Goal: Task Accomplishment & Management: Manage account settings

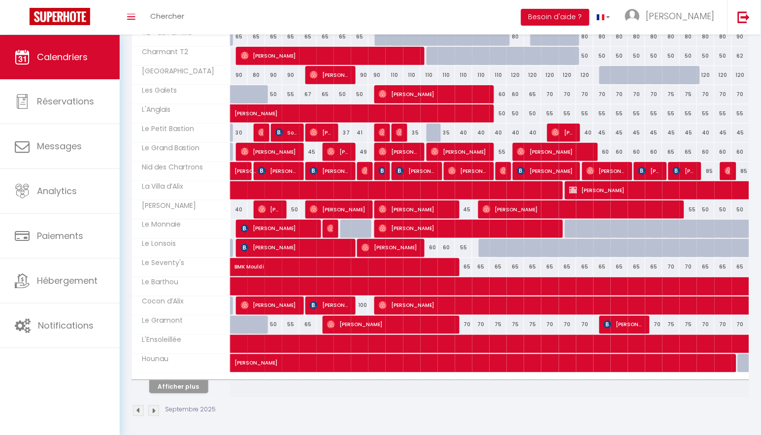
scroll to position [221, 0]
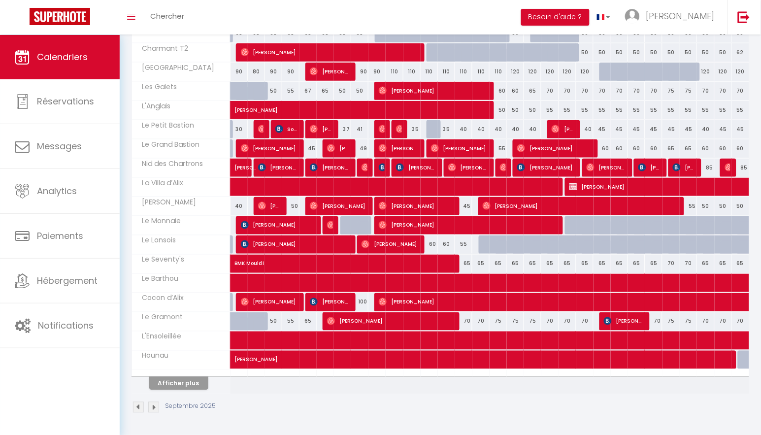
click at [183, 382] on button "Afficher plus" at bounding box center [178, 383] width 59 height 13
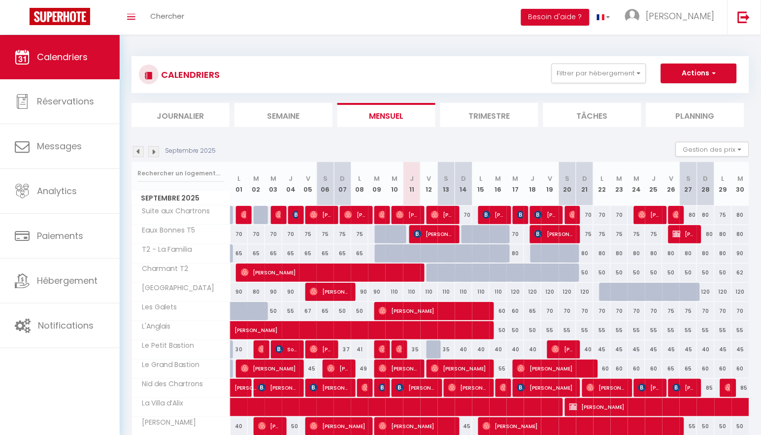
scroll to position [0, 0]
click at [609, 68] on button "Filtrer par hébergement" at bounding box center [598, 73] width 95 height 20
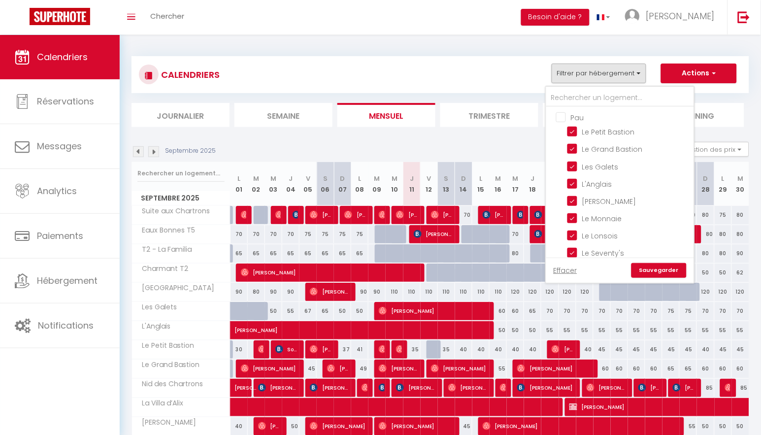
click at [565, 114] on input "Pau" at bounding box center [630, 117] width 148 height 10
checkbox input "true"
click at [562, 114] on input "Pau" at bounding box center [630, 117] width 148 height 10
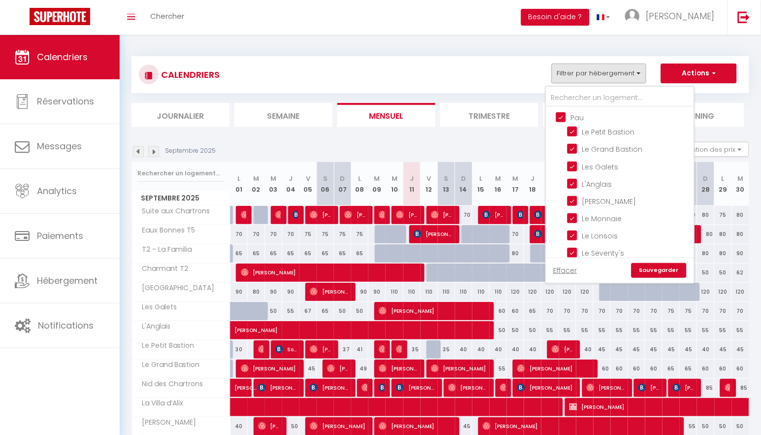
checkbox input "false"
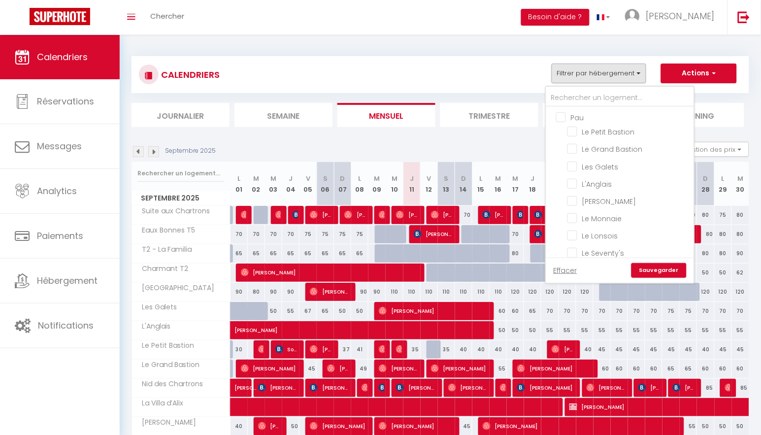
checkbox input "false"
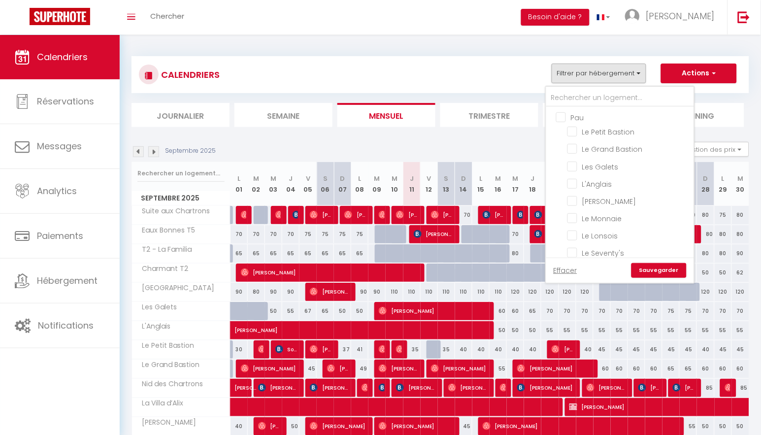
checkbox input "false"
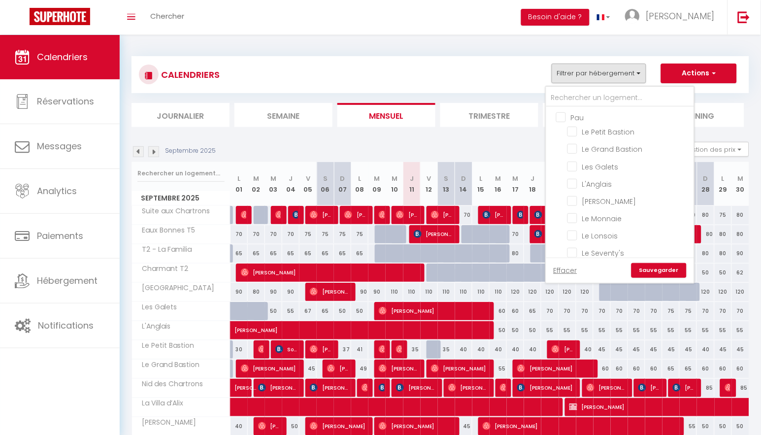
checkbox input "false"
click at [577, 132] on input "Le Petit Bastion" at bounding box center [628, 131] width 123 height 10
checkbox input "true"
click at [574, 146] on input "Le Grand Bastion" at bounding box center [628, 148] width 123 height 10
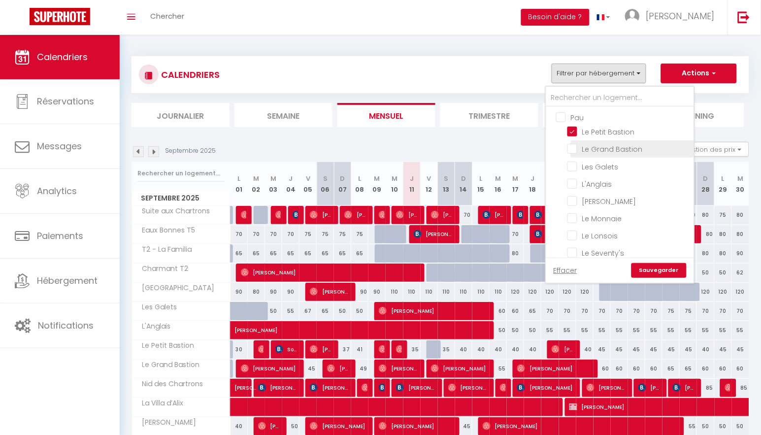
checkbox input "true"
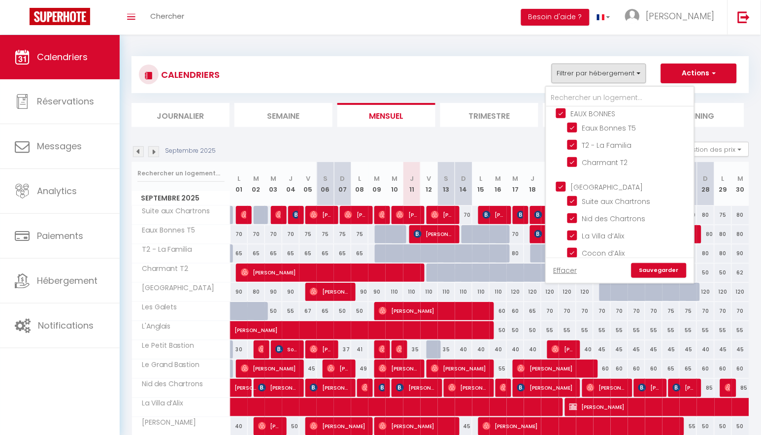
click at [566, 181] on input "[GEOGRAPHIC_DATA]" at bounding box center [630, 186] width 148 height 10
checkbox input "false"
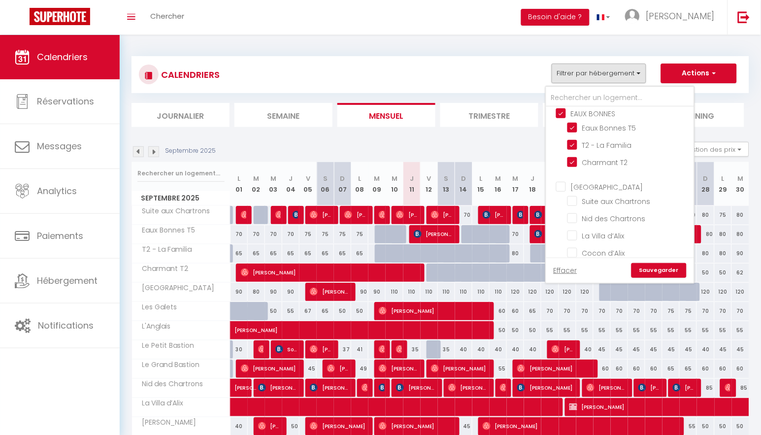
checkbox input "false"
click at [564, 142] on input "EAUX BONNES" at bounding box center [630, 147] width 148 height 10
checkbox input "false"
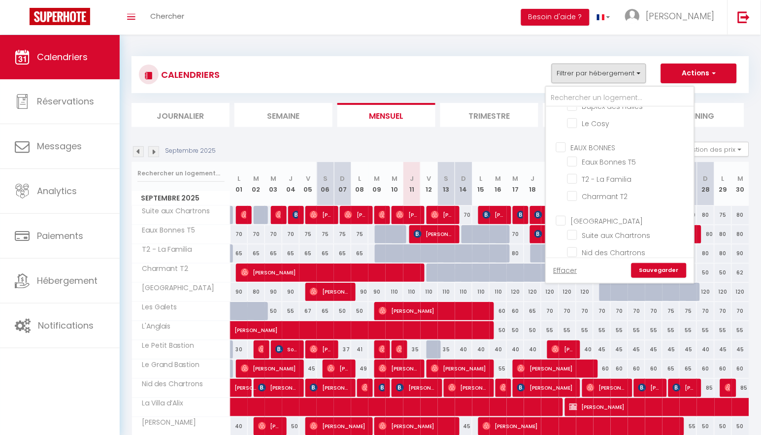
checkbox input "false"
click at [675, 267] on link "Sauvegarder" at bounding box center [658, 270] width 55 height 15
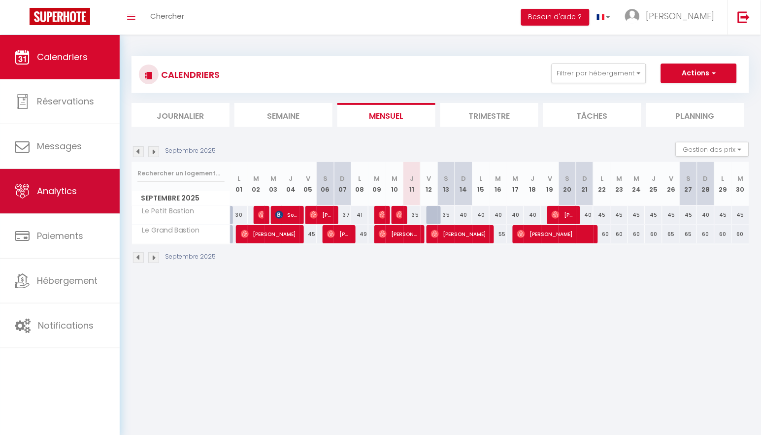
click at [83, 192] on link "Analytics" at bounding box center [60, 191] width 120 height 44
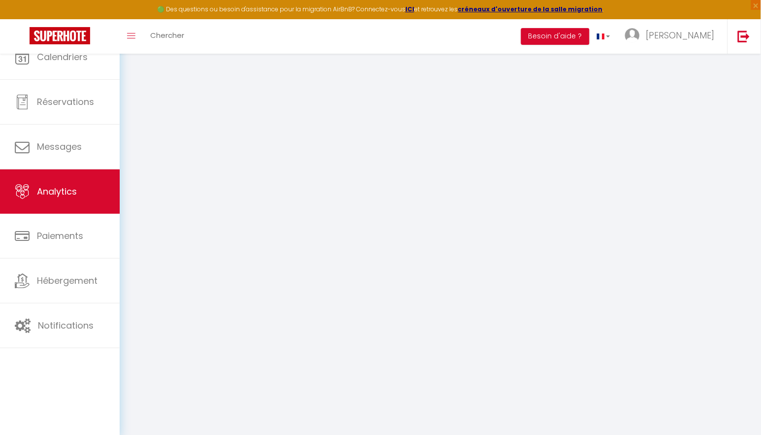
select select "2025"
select select "9"
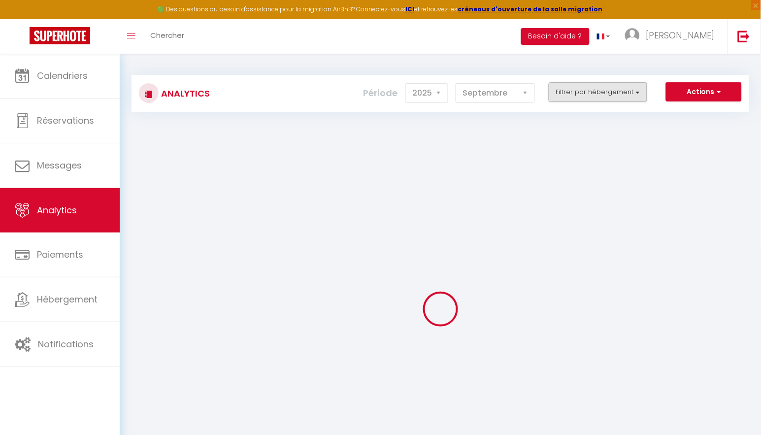
click at [588, 95] on button "Filtrer par hébergement" at bounding box center [597, 92] width 98 height 20
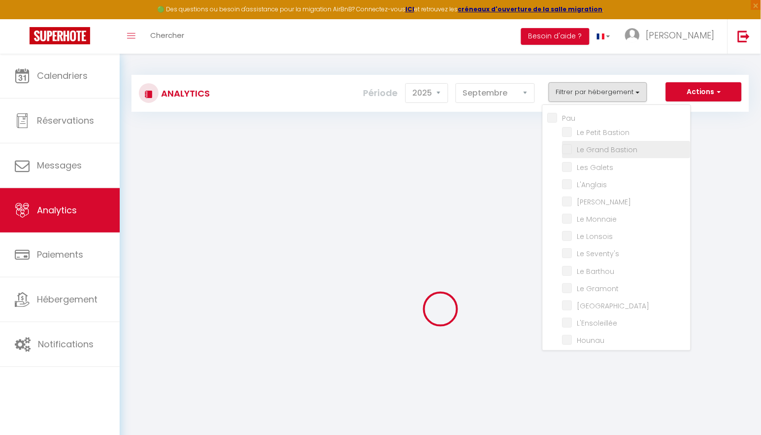
checkbox input "false"
checkbox Bastion "false"
checkbox Galets "false"
checkbox input "false"
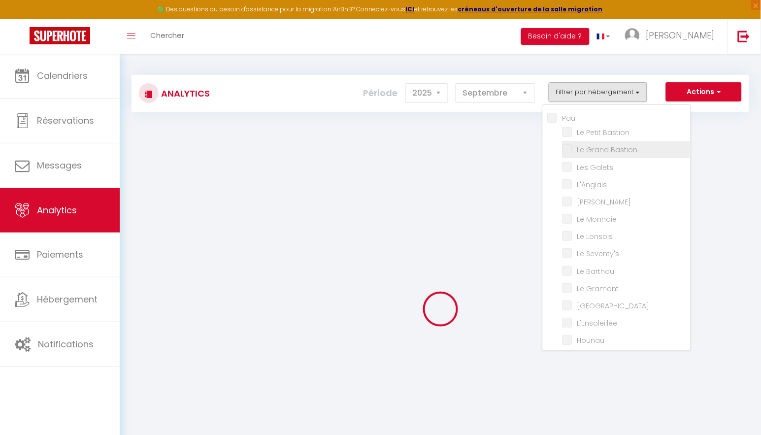
checkbox Cazaubon "false"
checkbox Monnaie "false"
checkbox Lonsois "false"
checkbox Seventy\'s "false"
checkbox Barthou "false"
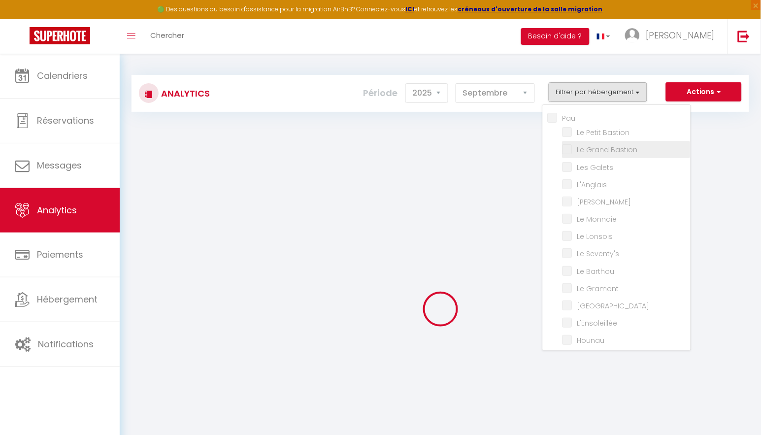
checkbox Gramont "false"
checkbox Paloise "false"
checkbox input "false"
checkbox Cocon "false"
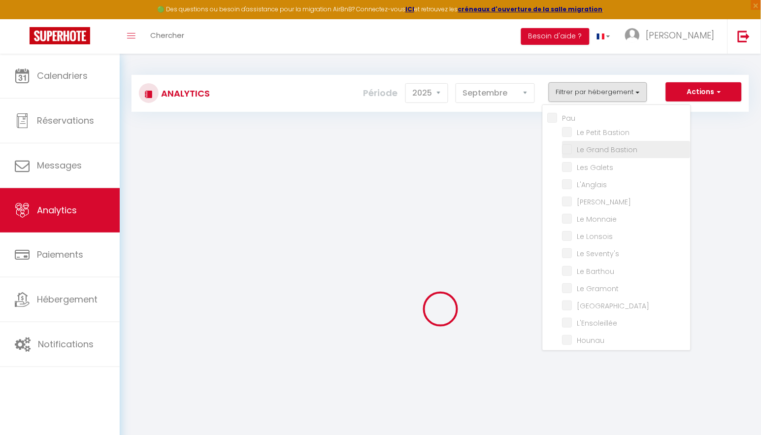
checkbox Halles "false"
checkbox Cosy "false"
checkbox BONNES "false"
checkbox T5 "false"
checkbox Familia "false"
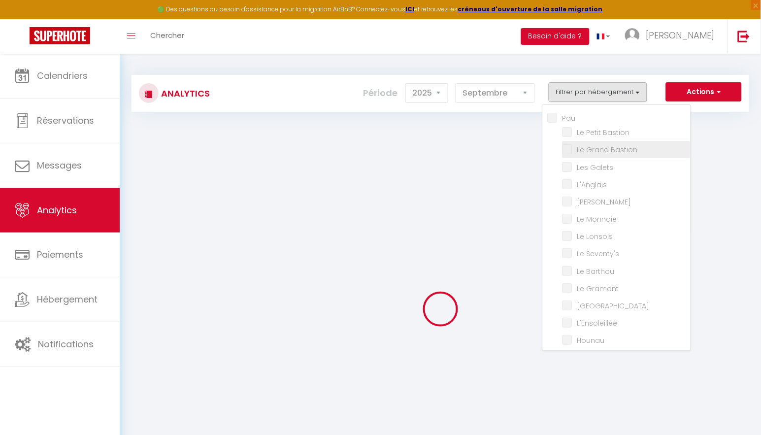
checkbox T2 "false"
checkbox input "false"
checkbox Chartrons "false"
checkbox d’Alix "false"
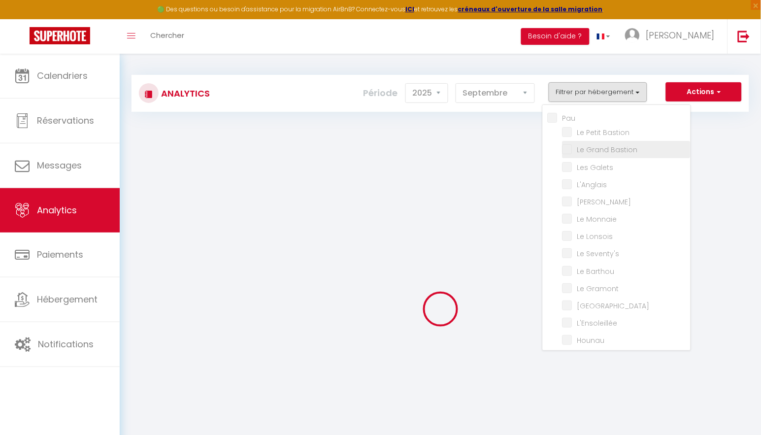
checkbox d’Alix "false"
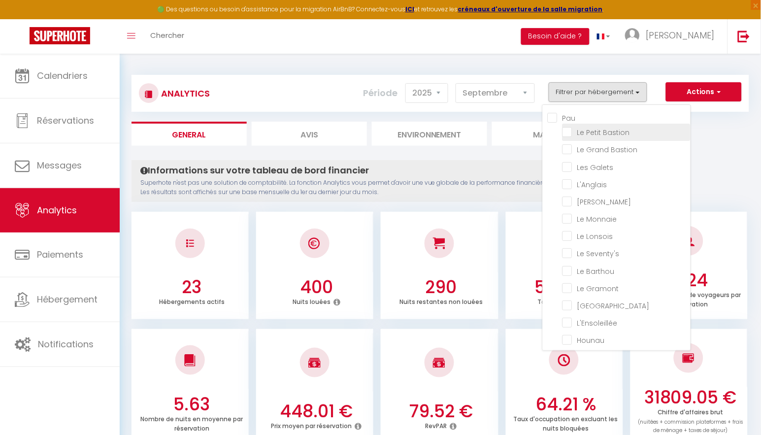
click at [569, 129] on Bastion "checkbox" at bounding box center [626, 132] width 128 height 10
checkbox Bastion "true"
checkbox Bastion "false"
checkbox Galets "false"
checkbox input "false"
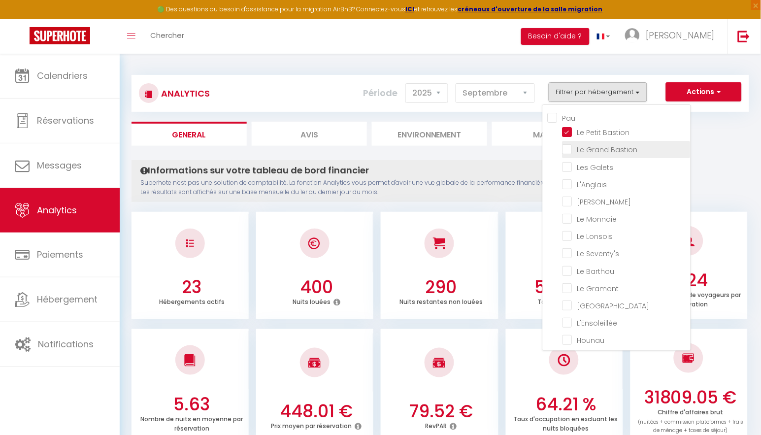
checkbox Cazaubon "false"
checkbox Monnaie "false"
checkbox Lonsois "false"
checkbox Seventy\'s "false"
checkbox Barthou "false"
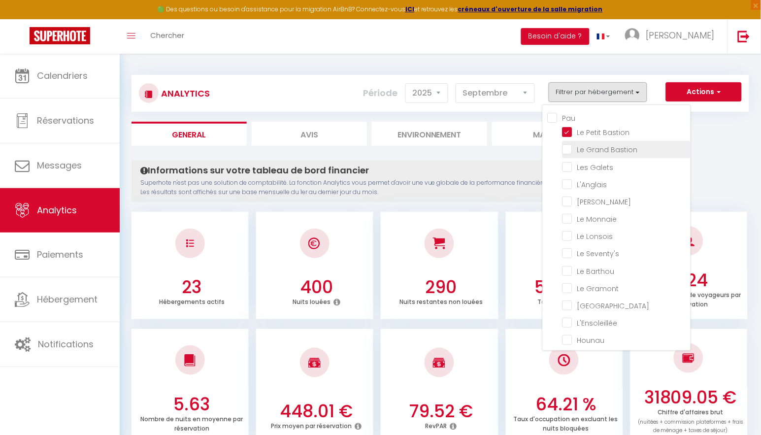
checkbox Gramont "false"
checkbox Paloise "false"
checkbox input "false"
checkbox Cocon "false"
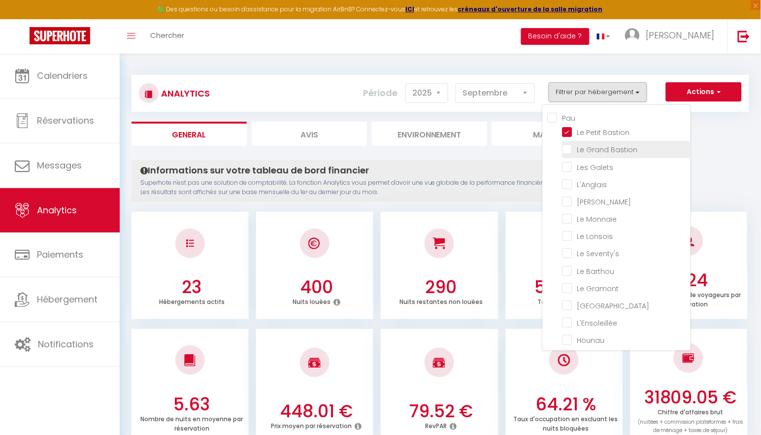
checkbox Halles "false"
checkbox Cosy "false"
checkbox T5 "false"
checkbox Familia "false"
checkbox T2 "false"
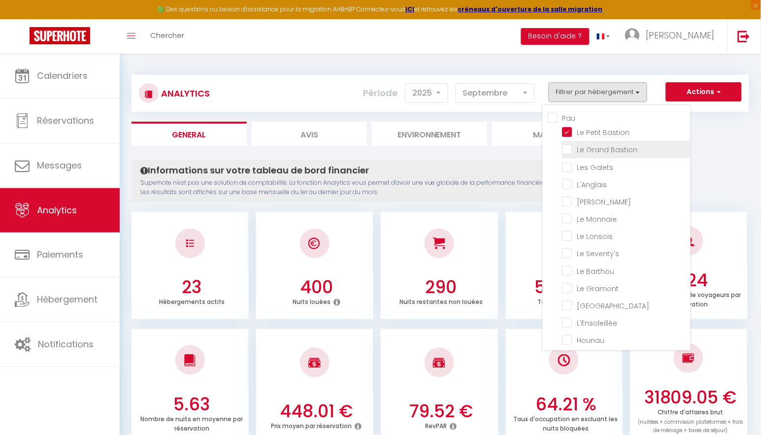
checkbox Chartrons "false"
checkbox d’Alix "false"
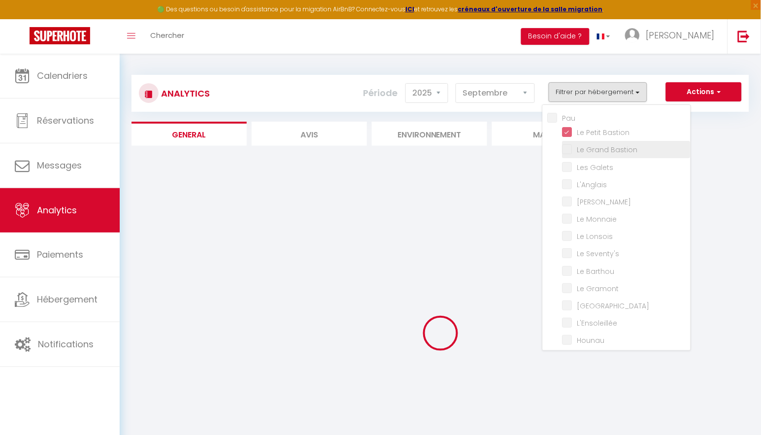
checkbox Bastion "false"
checkbox Galets "false"
checkbox input "false"
checkbox Cazaubon "false"
checkbox Monnaie "false"
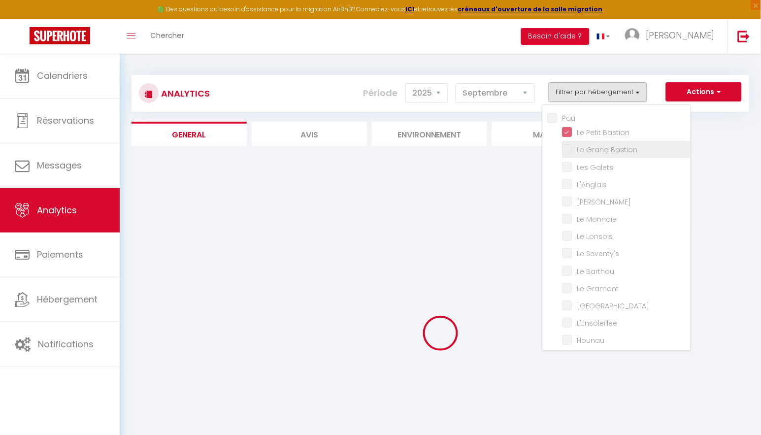
checkbox Lonsois "false"
checkbox Seventy\'s "false"
checkbox Barthou "false"
checkbox Gramont "false"
checkbox Paloise "false"
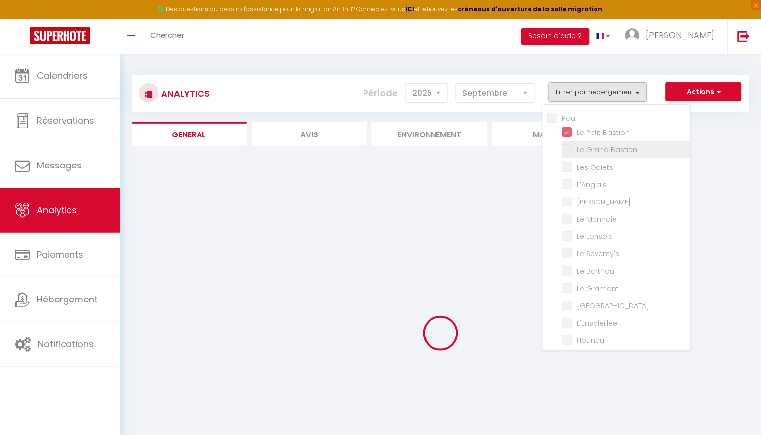
checkbox input "false"
checkbox Cocon "false"
checkbox Halles "false"
checkbox Cosy "false"
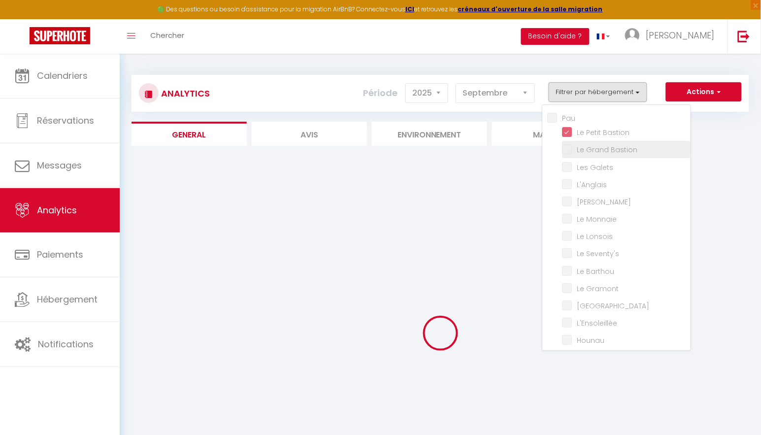
checkbox T5 "false"
checkbox Familia "false"
checkbox T2 "false"
checkbox Chartrons "false"
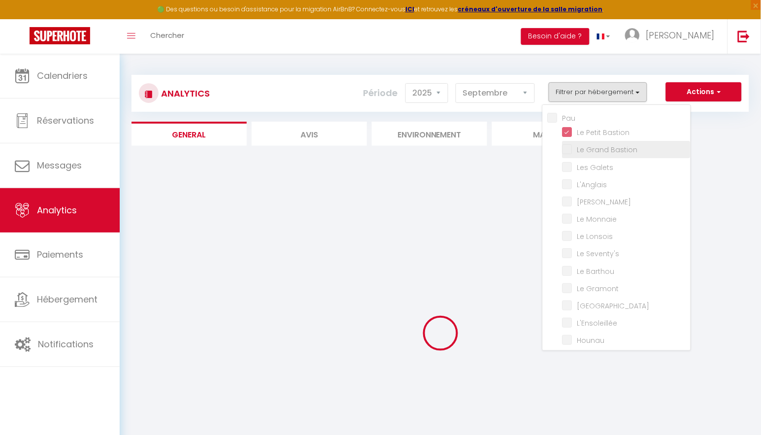
checkbox d’Alix "false"
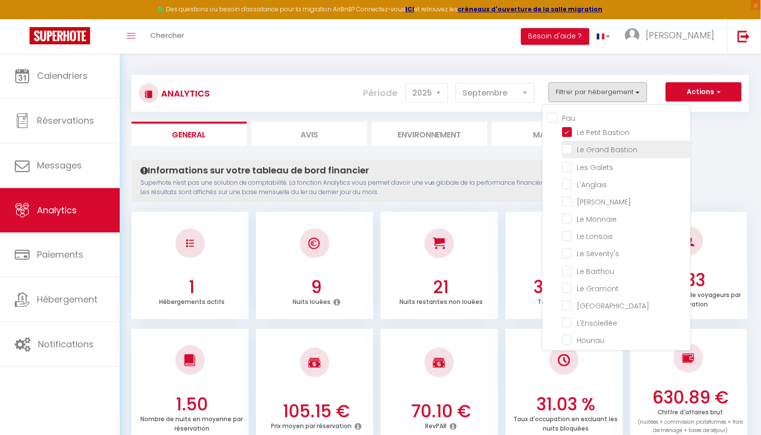
click at [570, 152] on Bastion "checkbox" at bounding box center [626, 149] width 128 height 10
checkbox Bastion "true"
checkbox Galets "false"
checkbox input "false"
checkbox Cazaubon "false"
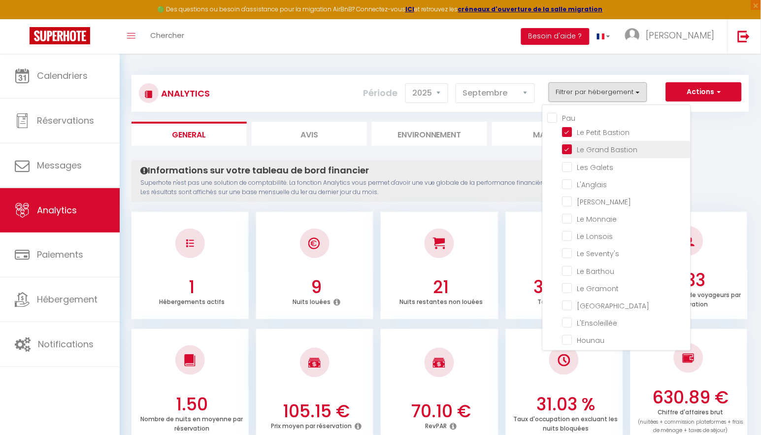
checkbox Monnaie "false"
checkbox Lonsois "false"
checkbox Seventy\'s "false"
checkbox Barthou "false"
checkbox Gramont "false"
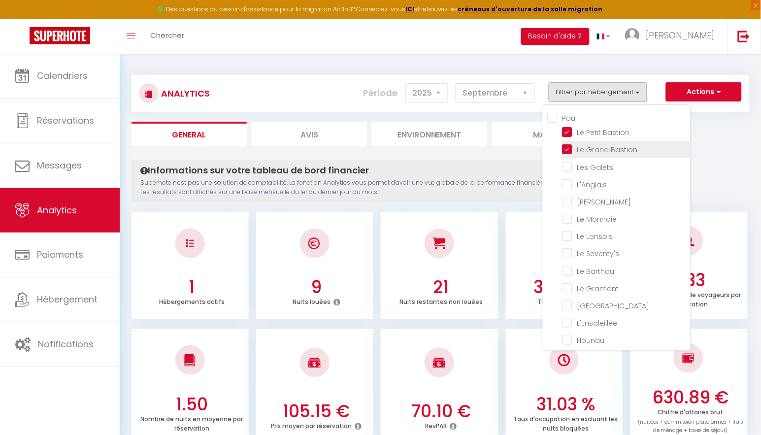
checkbox Paloise "false"
checkbox input "false"
checkbox Cocon "false"
checkbox Halles "false"
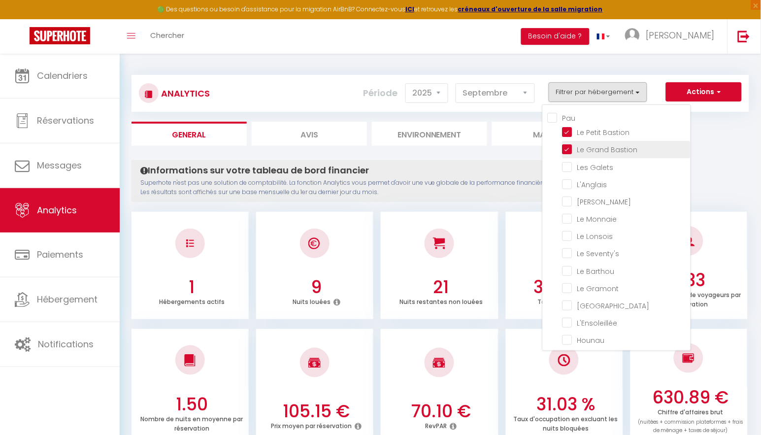
checkbox Cosy "false"
checkbox T5 "false"
checkbox Familia "false"
checkbox T2 "false"
checkbox Chartrons "false"
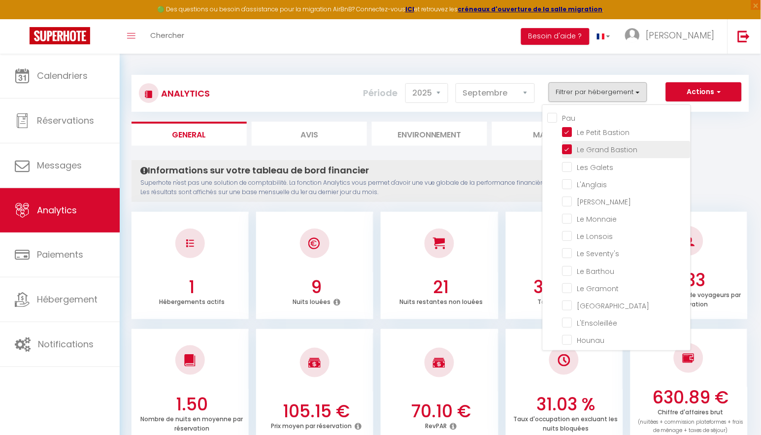
checkbox Chartrons "false"
checkbox d’Alix "false"
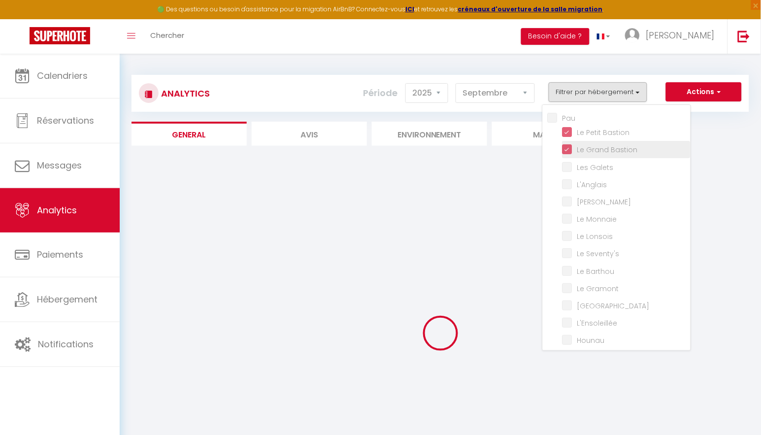
checkbox Galets "false"
checkbox input "false"
checkbox Cazaubon "false"
checkbox Monnaie "false"
checkbox Lonsois "false"
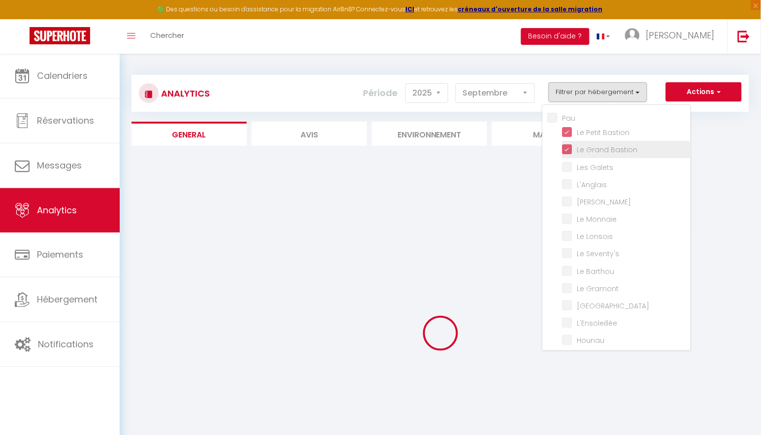
checkbox Seventy\'s "false"
checkbox Barthou "false"
checkbox Gramont "false"
checkbox Paloise "false"
checkbox input "false"
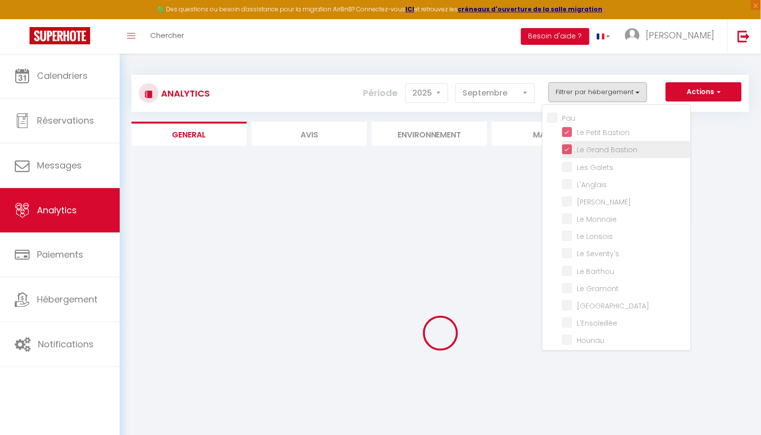
checkbox input "false"
checkbox Cocon "false"
checkbox Halles "false"
checkbox Cosy "false"
checkbox T5 "false"
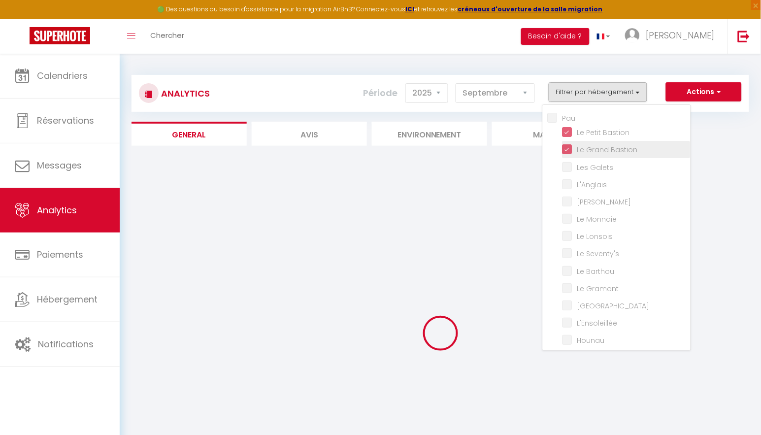
checkbox Familia "false"
checkbox T2 "false"
checkbox Chartrons "false"
checkbox d’Alix "false"
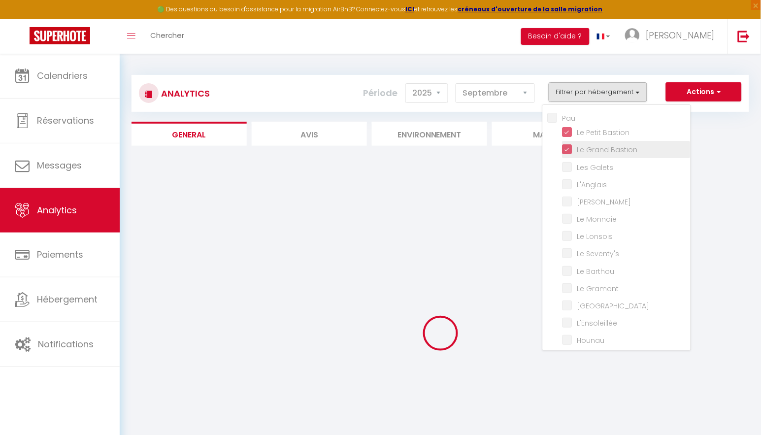
checkbox d’Alix "false"
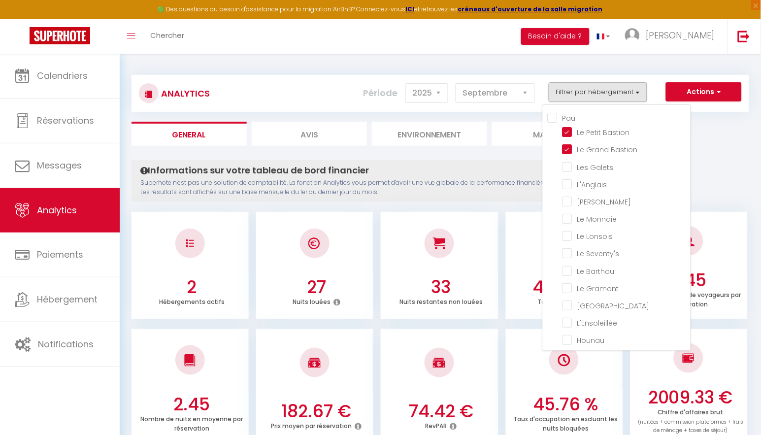
click at [712, 138] on ul "General Avis Environnement Marché" at bounding box center [439, 134] width 617 height 24
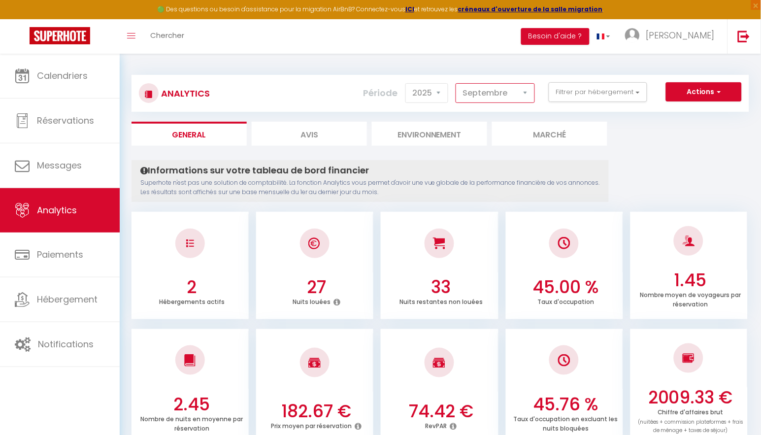
scroll to position [38, 0]
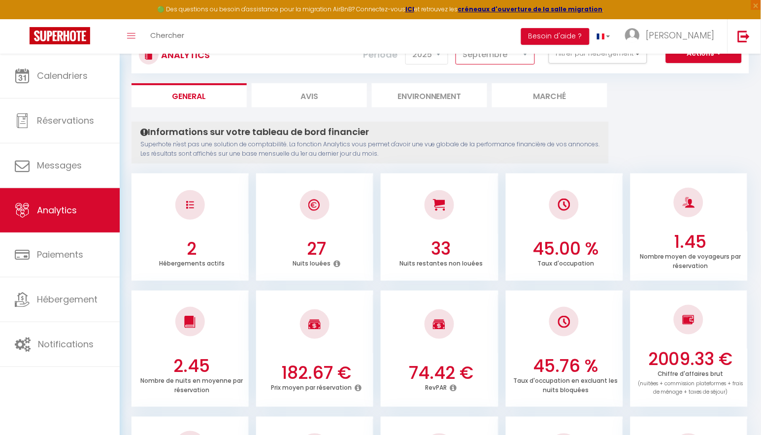
click at [453, 384] on icon at bounding box center [453, 387] width 7 height 8
select select "8"
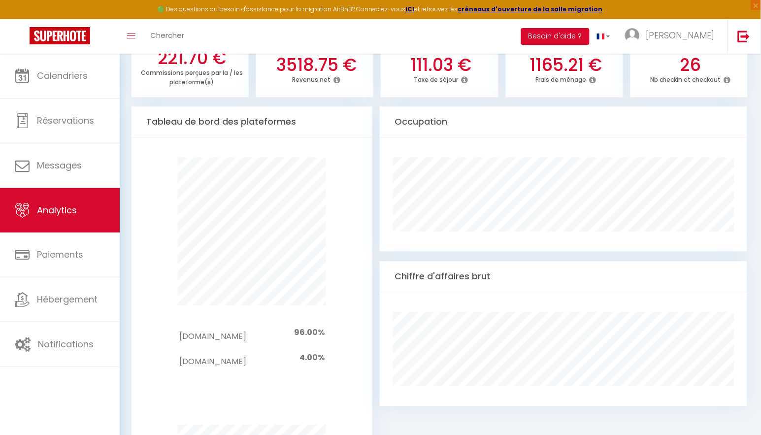
scroll to position [503, 0]
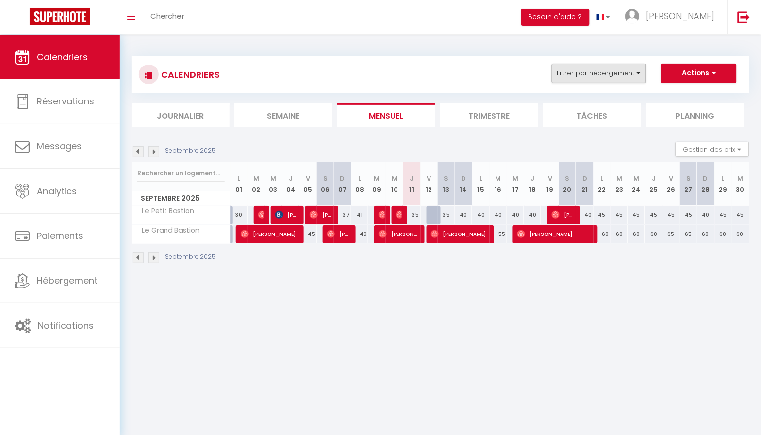
click at [598, 70] on button "Filtrer par hébergement" at bounding box center [598, 73] width 95 height 20
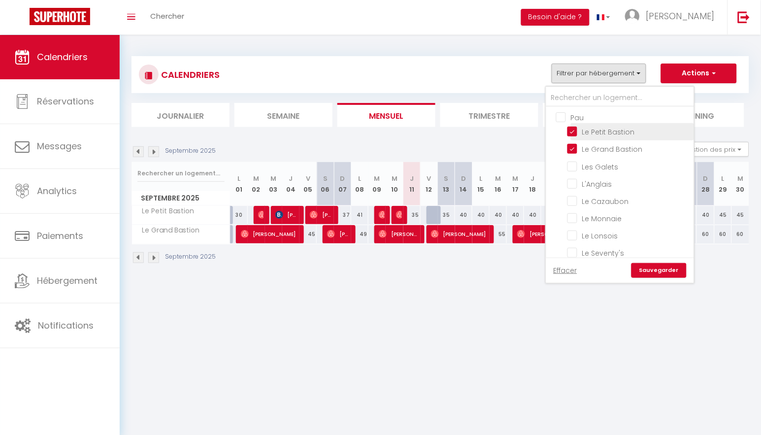
click at [571, 133] on input "Le Petit Bastion" at bounding box center [628, 131] width 123 height 10
checkbox input "false"
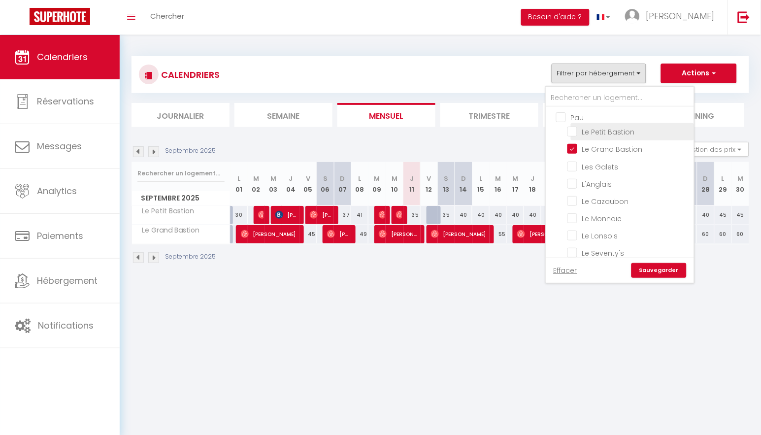
checkbox input "false"
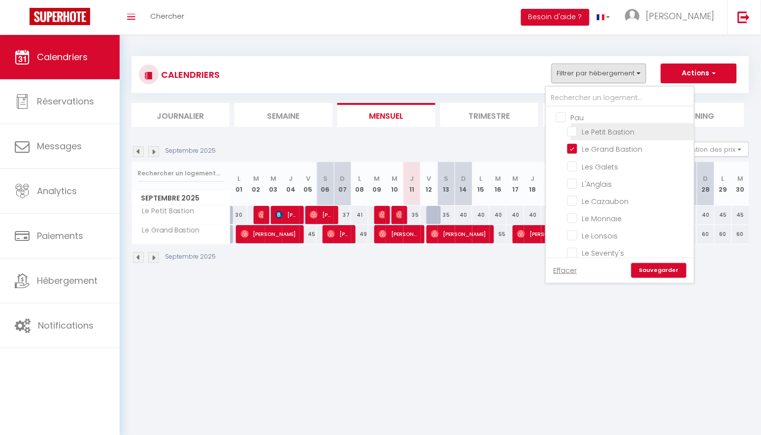
checkbox input "false"
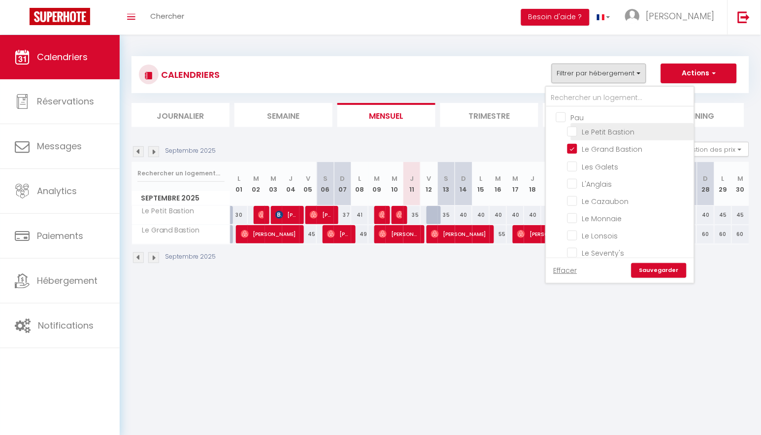
checkbox input "false"
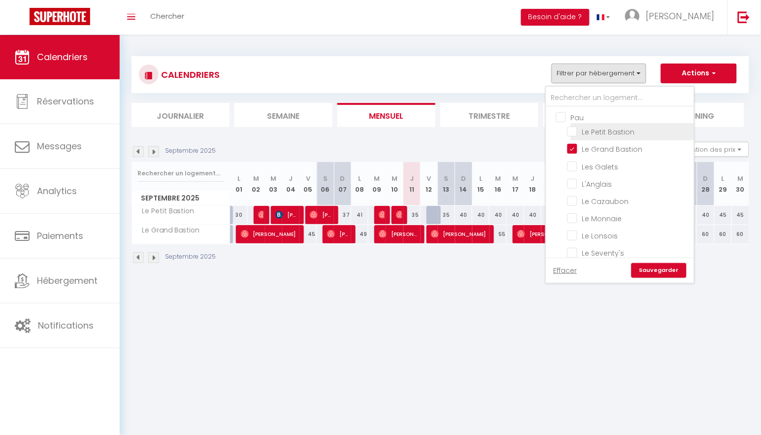
checkbox input "false"
click at [573, 145] on input "Le Grand Bastion" at bounding box center [628, 148] width 123 height 10
checkbox input "false"
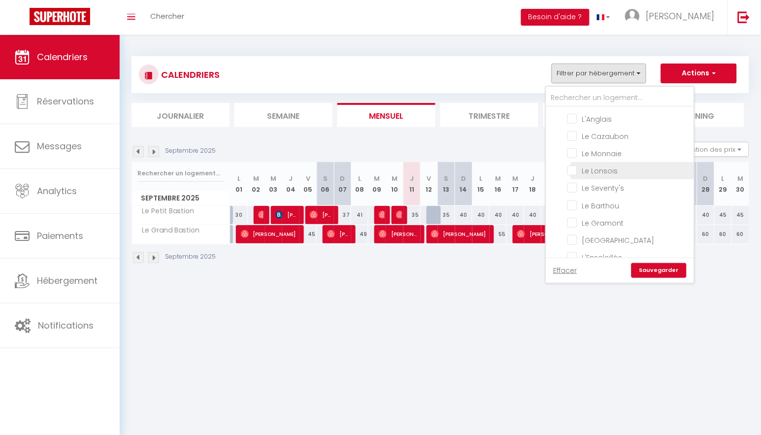
scroll to position [66, 0]
click at [573, 199] on input "Le Barthou" at bounding box center [628, 203] width 123 height 10
checkbox input "true"
checkbox input "false"
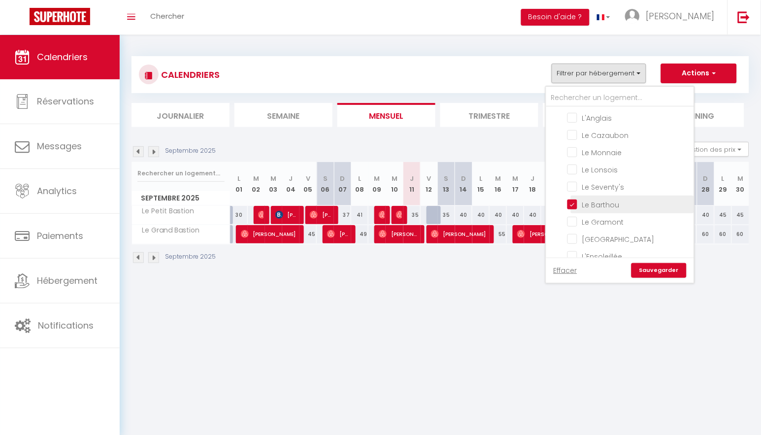
checkbox input "false"
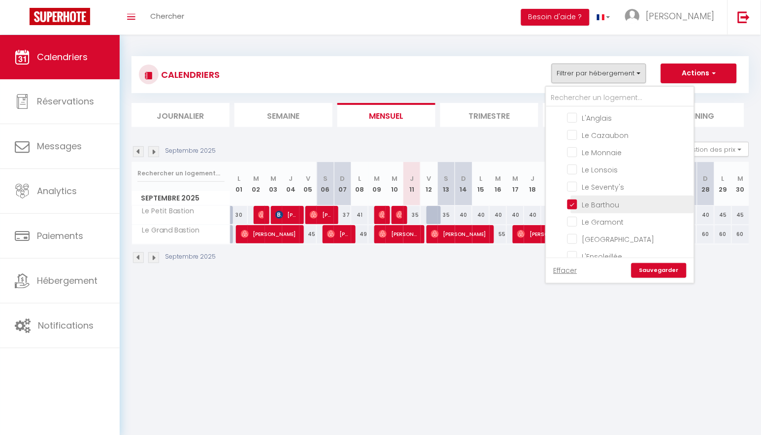
checkbox input "false"
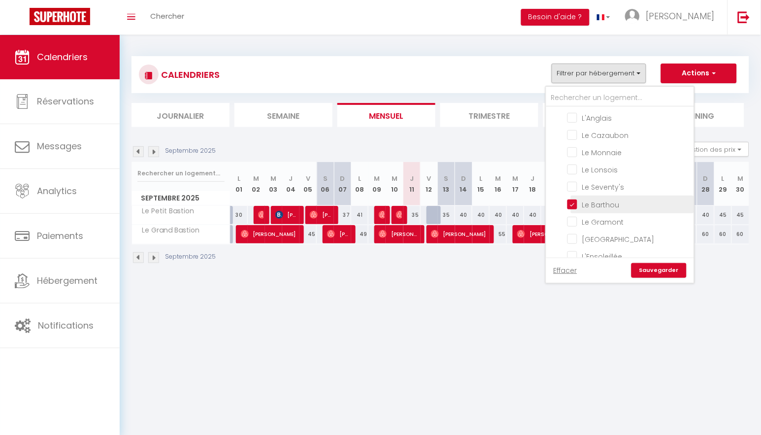
checkbox input "false"
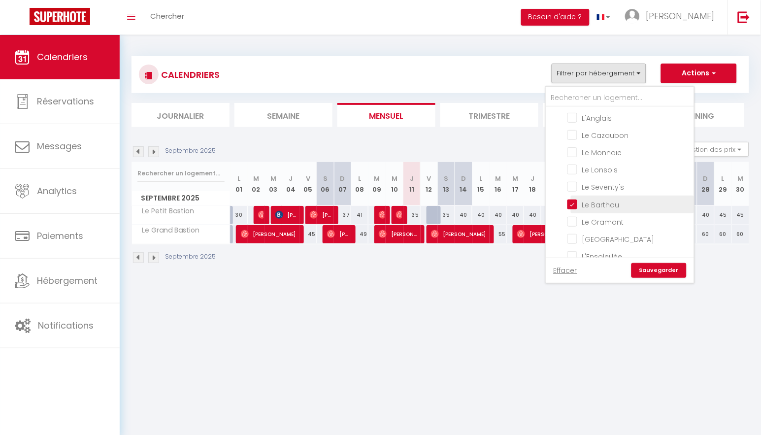
checkbox input "false"
click at [649, 273] on link "Sauvegarder" at bounding box center [658, 270] width 55 height 15
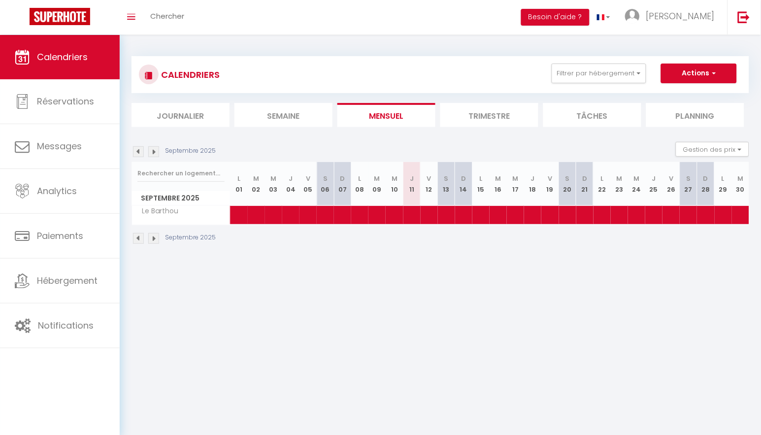
click at [138, 238] on img at bounding box center [138, 238] width 11 height 11
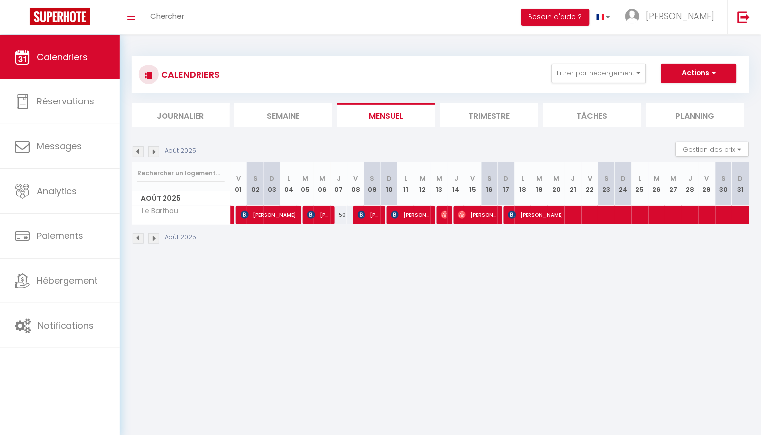
click at [136, 236] on img at bounding box center [138, 238] width 11 height 11
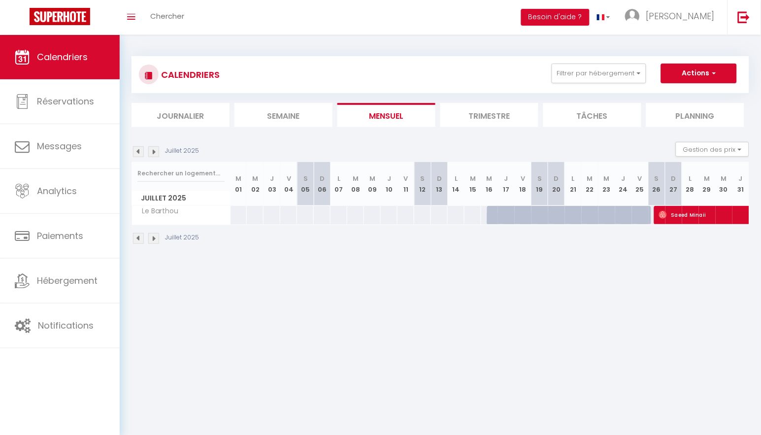
click at [156, 241] on img at bounding box center [153, 238] width 11 height 11
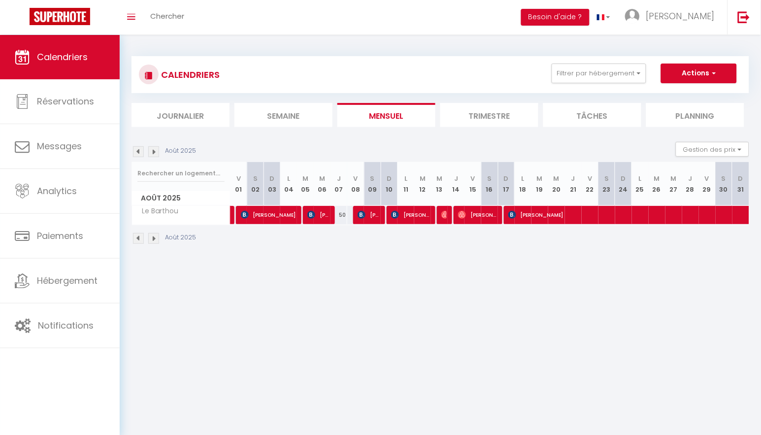
select select "OK"
select select "KO"
select select "0"
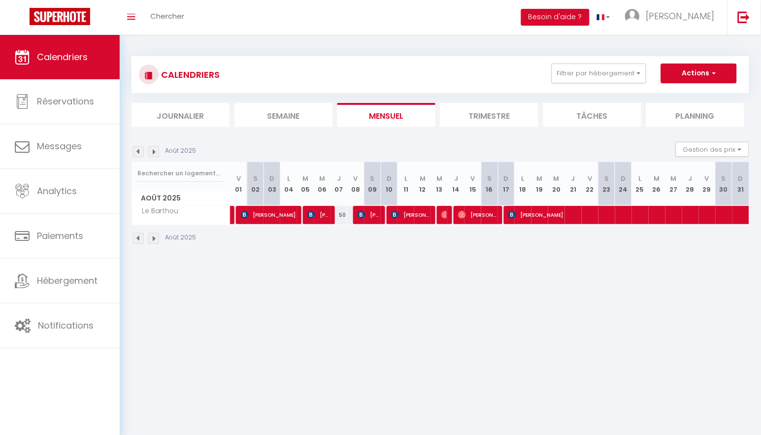
select select "1"
select select
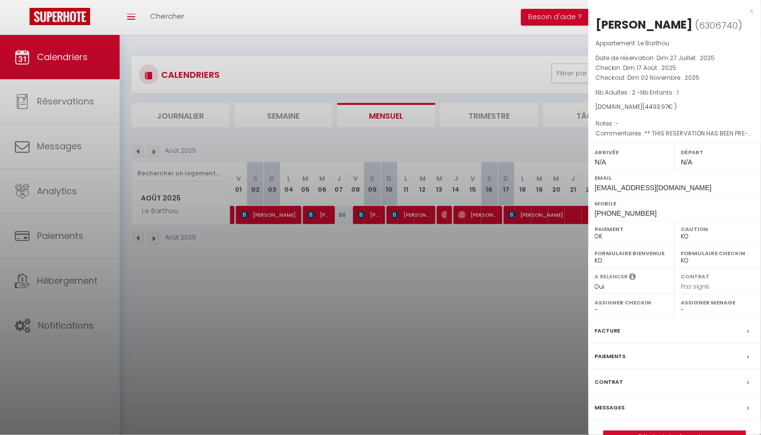
click at [478, 325] on div at bounding box center [380, 217] width 761 height 435
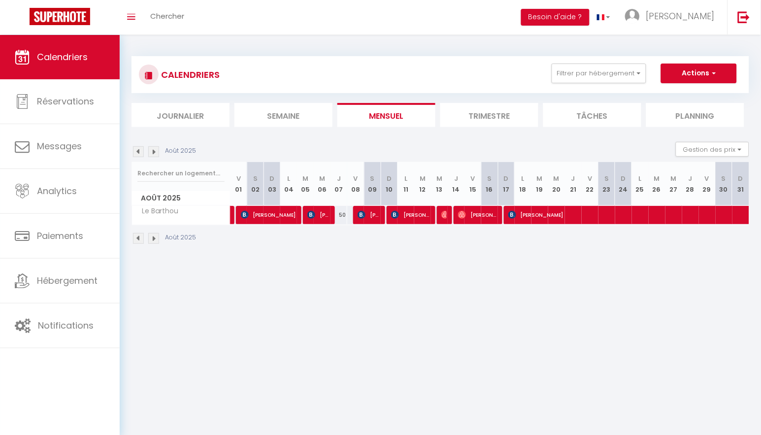
click at [155, 151] on img at bounding box center [153, 151] width 11 height 11
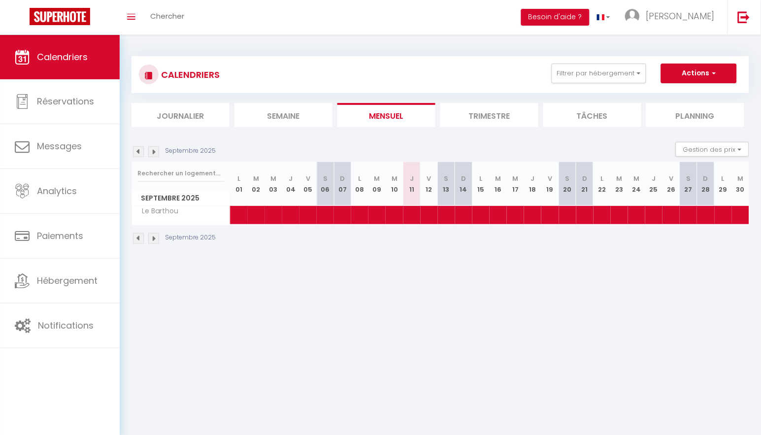
click at [155, 151] on img at bounding box center [153, 151] width 11 height 11
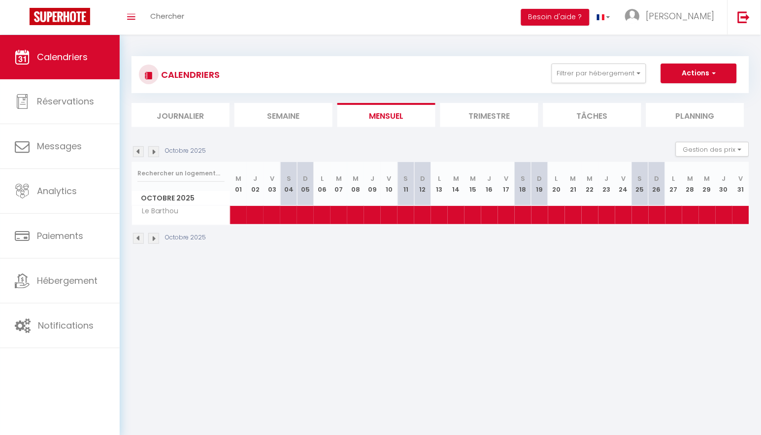
click at [155, 151] on img at bounding box center [153, 151] width 11 height 11
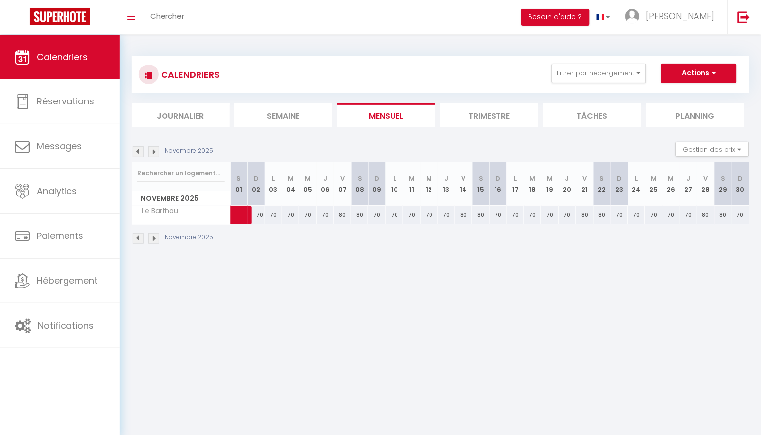
click at [154, 152] on img at bounding box center [153, 151] width 11 height 11
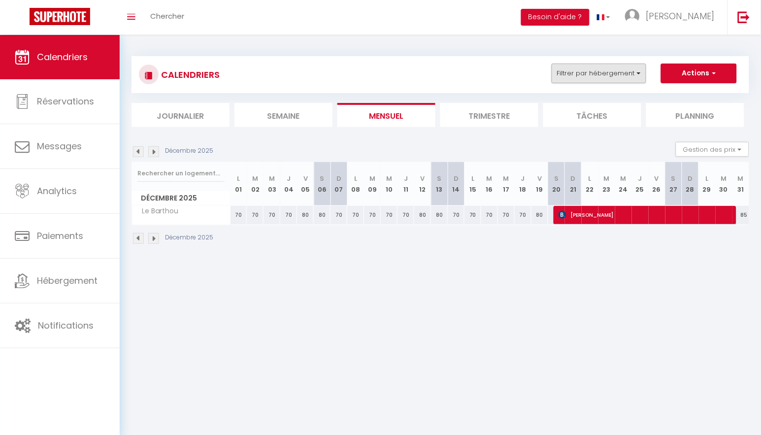
click at [608, 73] on button "Filtrer par hébergement" at bounding box center [598, 73] width 95 height 20
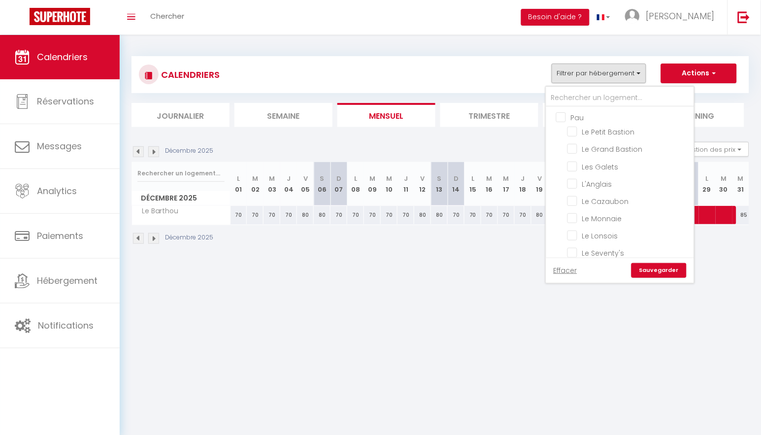
click at [566, 115] on input "Pau" at bounding box center [630, 117] width 148 height 10
checkbox input "true"
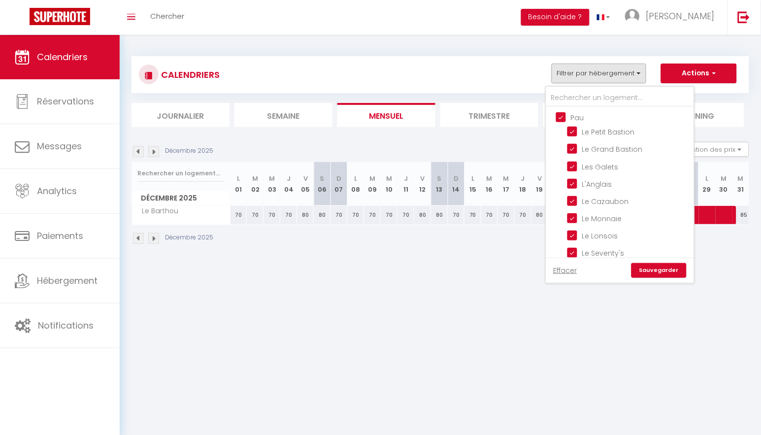
checkbox input "true"
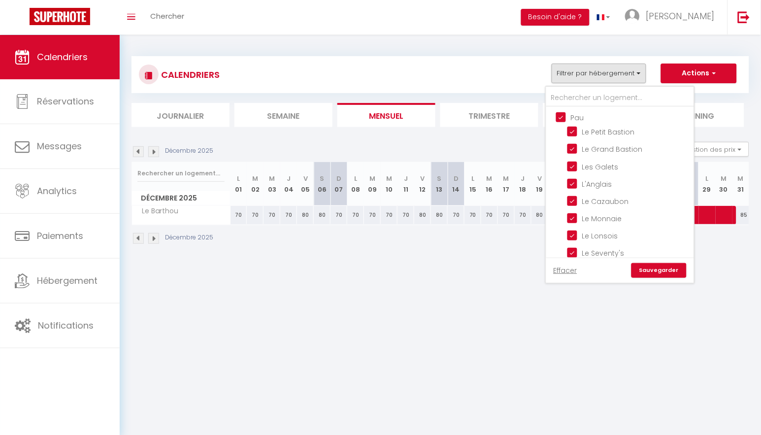
checkbox input "true"
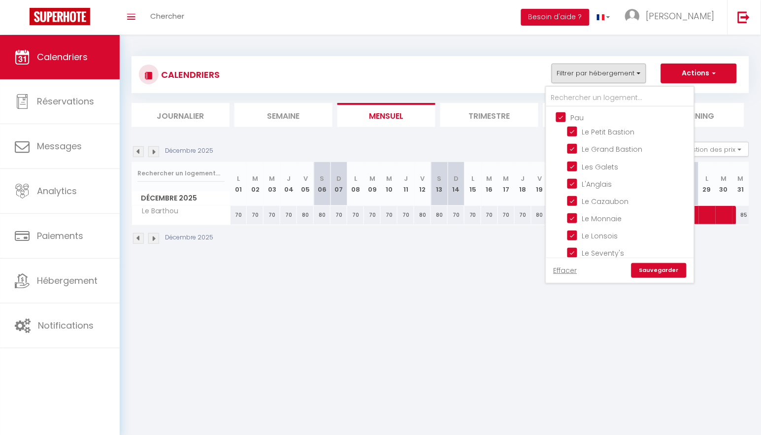
checkbox input "true"
checkbox input "false"
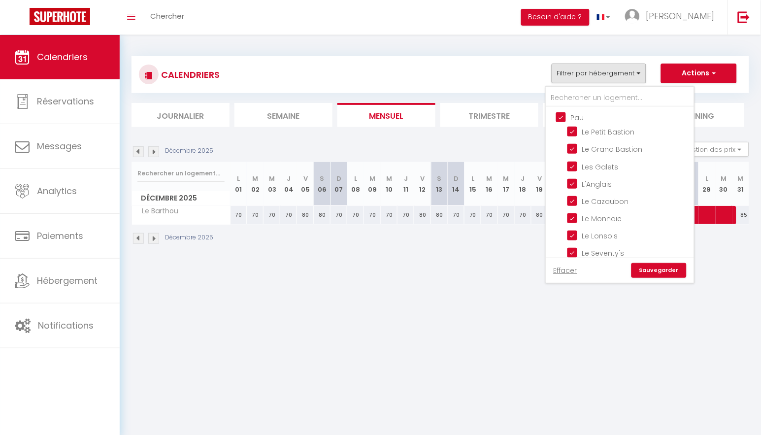
checkbox input "false"
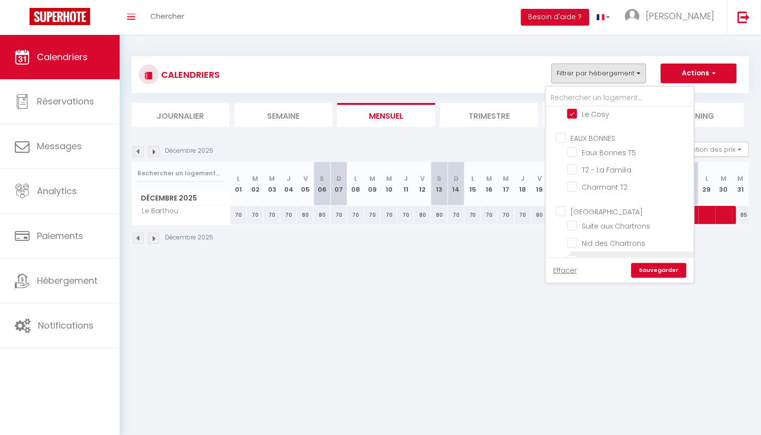
scroll to position [276, 0]
click at [648, 271] on link "Sauvegarder" at bounding box center [658, 270] width 55 height 15
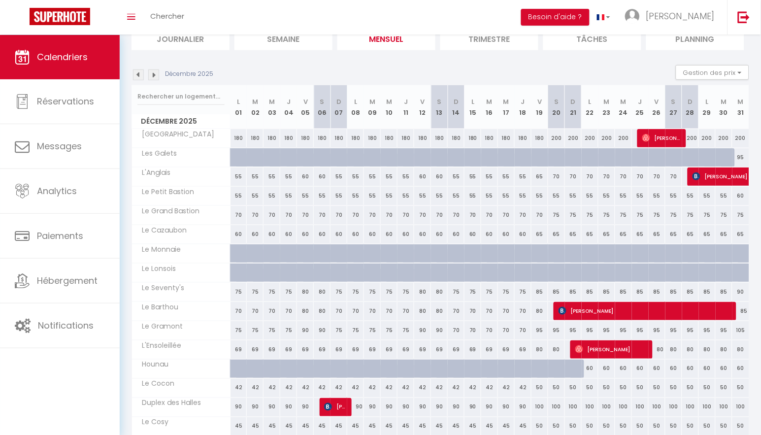
scroll to position [79, 0]
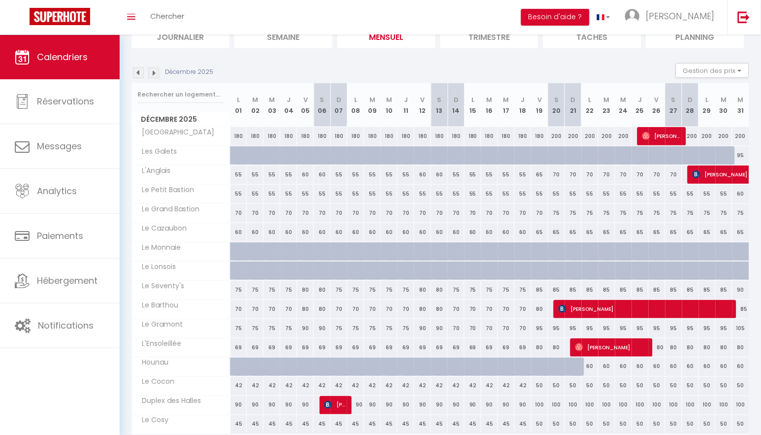
click at [619, 311] on span "[PERSON_NAME]" at bounding box center [644, 308] width 173 height 19
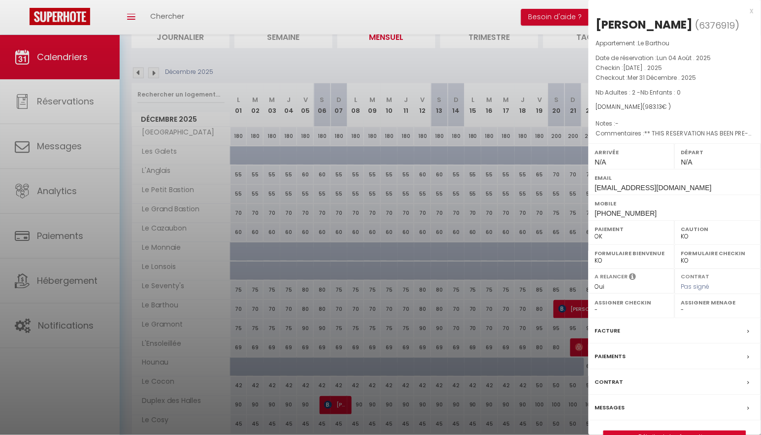
click at [550, 59] on div at bounding box center [380, 217] width 761 height 435
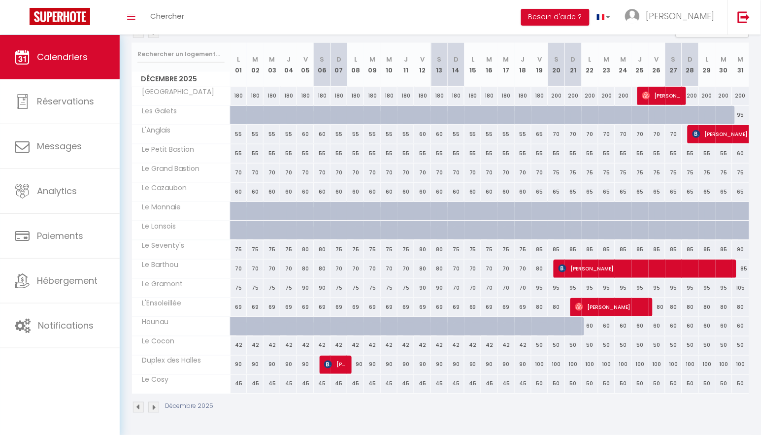
scroll to position [119, 0]
click at [632, 269] on span "[PERSON_NAME]" at bounding box center [644, 268] width 173 height 19
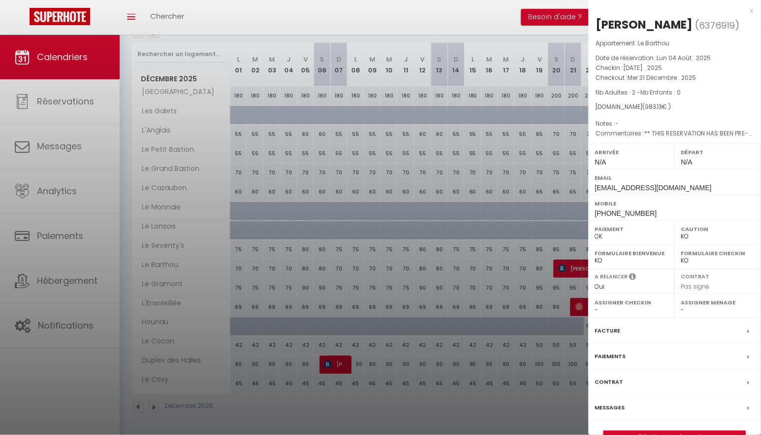
click at [201, 141] on div at bounding box center [380, 217] width 761 height 435
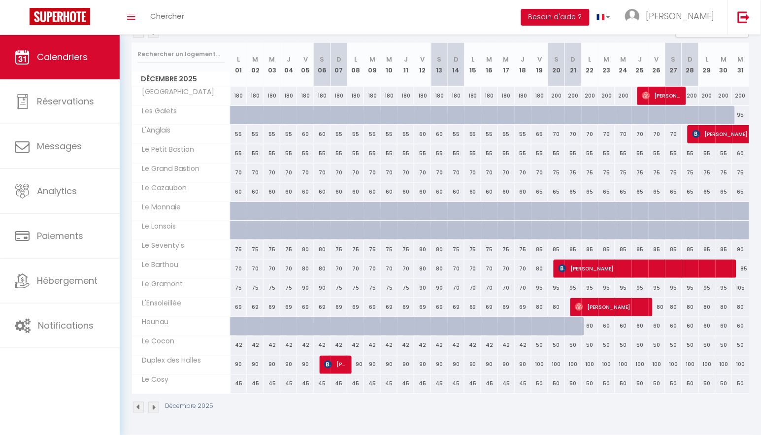
click at [616, 267] on span "[PERSON_NAME]" at bounding box center [644, 268] width 173 height 19
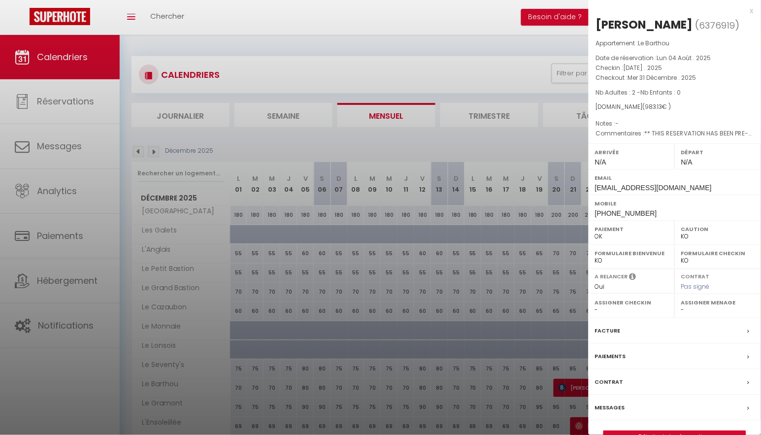
scroll to position [0, 0]
click at [748, 9] on div "x" at bounding box center [670, 11] width 165 height 12
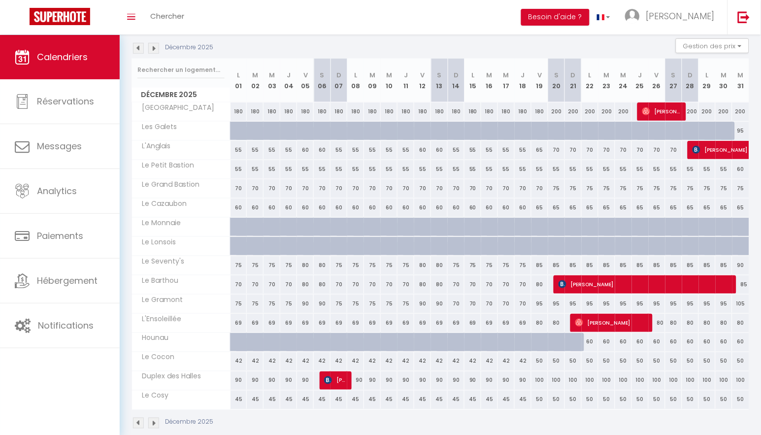
scroll to position [102, 0]
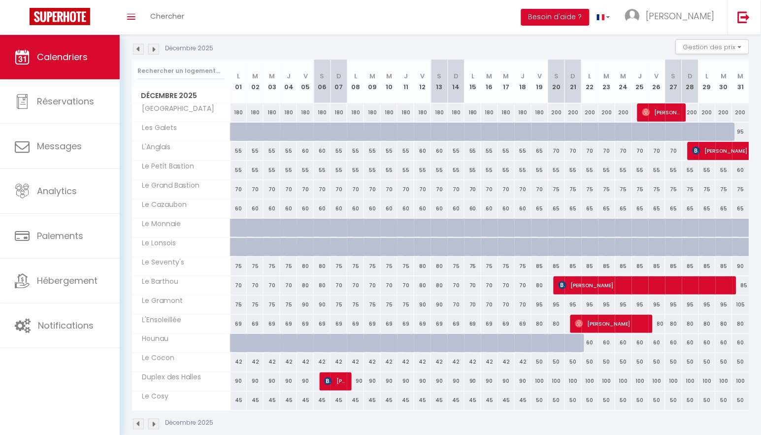
click at [140, 45] on img at bounding box center [138, 49] width 11 height 11
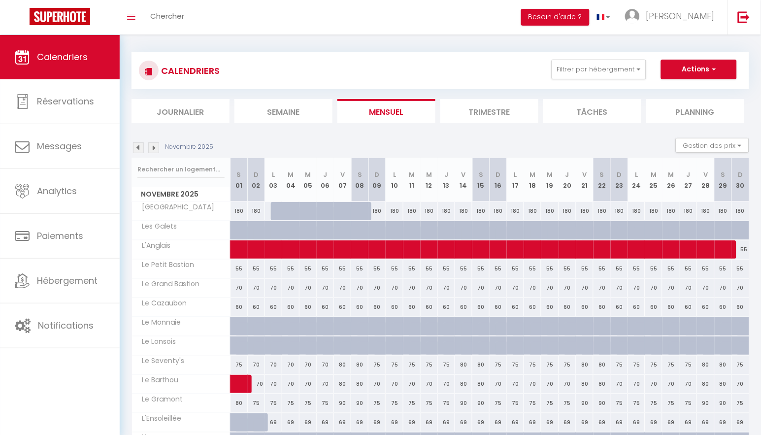
scroll to position [1, 0]
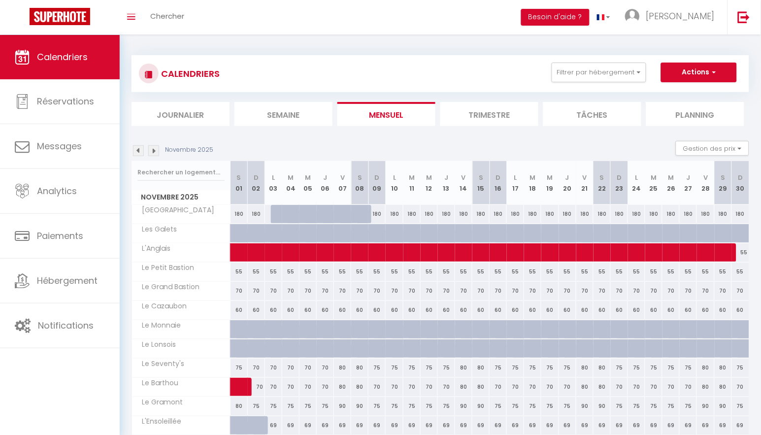
click at [155, 149] on img at bounding box center [153, 150] width 11 height 11
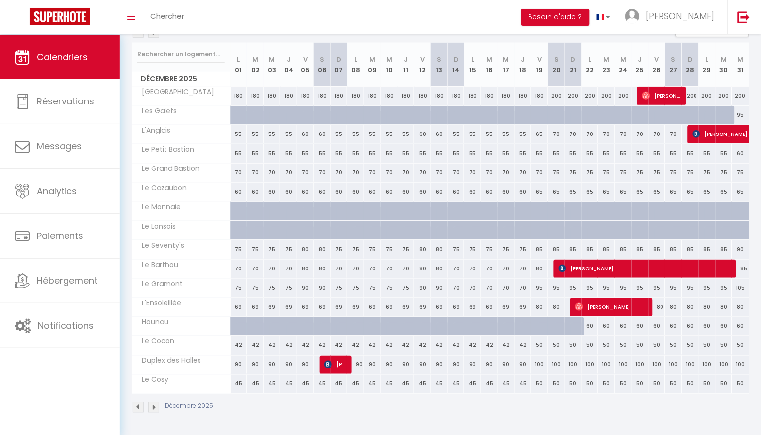
scroll to position [119, 0]
